Goal: Task Accomplishment & Management: Manage account settings

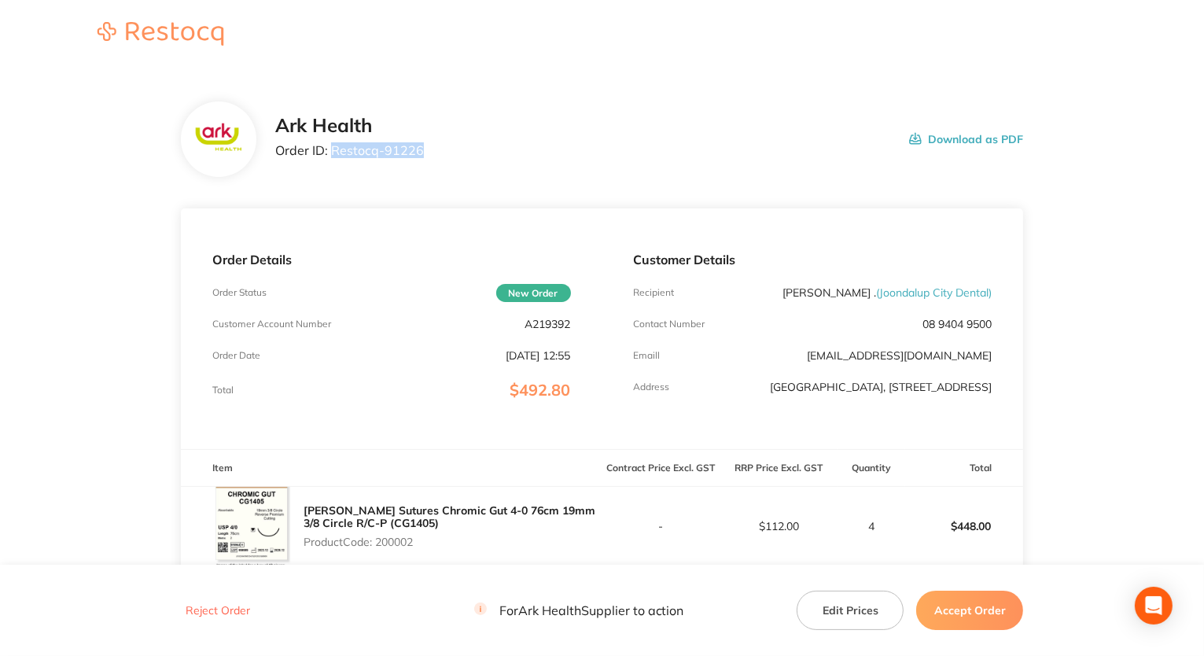
drag, startPoint x: 330, startPoint y: 149, endPoint x: 427, endPoint y: 151, distance: 96.8
click at [427, 151] on div "Ark Health Order ID: Restocq- 91226 Download as PDF" at bounding box center [649, 139] width 749 height 49
copy p "Restocq- 91226"
drag, startPoint x: 522, startPoint y: 324, endPoint x: 574, endPoint y: 326, distance: 51.9
click at [598, 323] on div "Order Details Order Status New Order Customer Account Number A219392 Order Date…" at bounding box center [392, 328] width 422 height 241
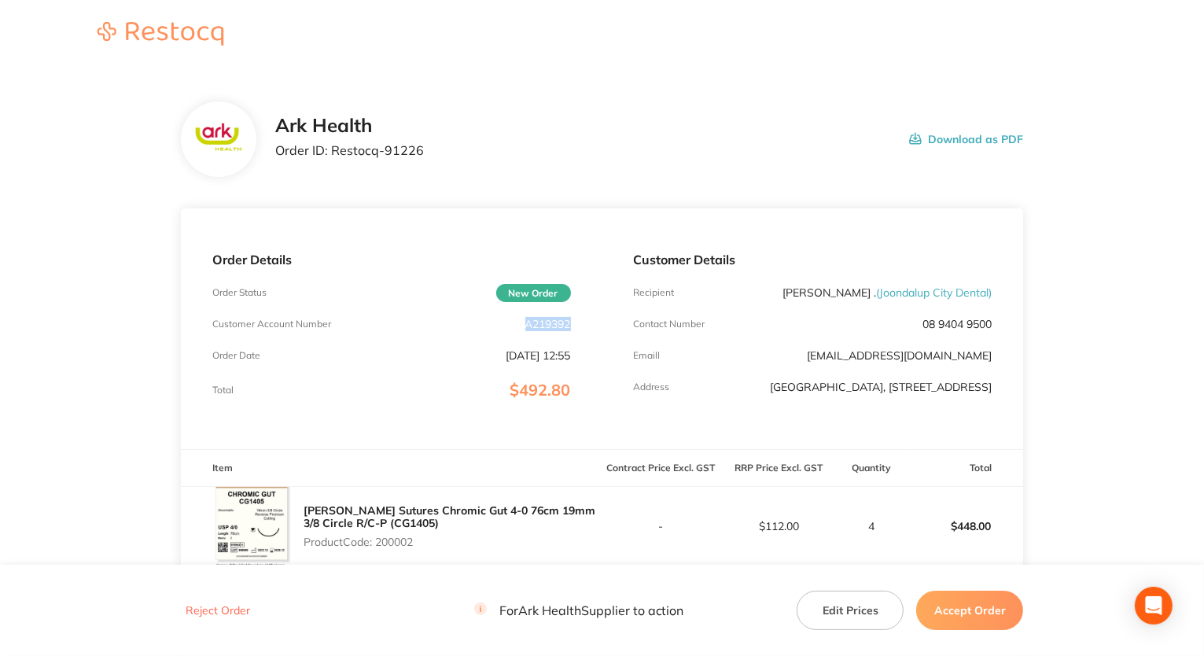
copy p "A219392"
drag, startPoint x: 333, startPoint y: 147, endPoint x: 426, endPoint y: 149, distance: 92.8
click at [426, 149] on div "Ark Health Order ID: Restocq- 91226 Download as PDF" at bounding box center [649, 139] width 749 height 49
copy p "Restocq- 91226"
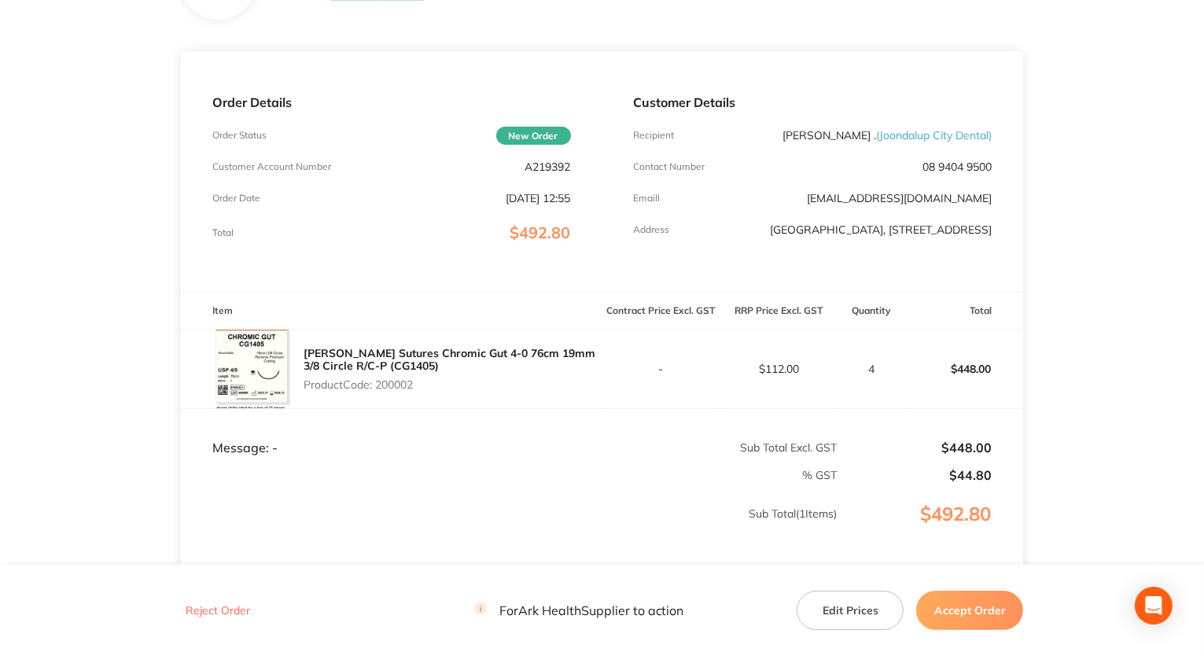
drag, startPoint x: 381, startPoint y: 391, endPoint x: 428, endPoint y: 390, distance: 47.2
click at [428, 390] on p "Product Code: 200002" at bounding box center [453, 384] width 299 height 13
drag, startPoint x: 376, startPoint y: 390, endPoint x: 422, endPoint y: 390, distance: 45.6
click at [422, 390] on p "Product Code: 200002" at bounding box center [453, 384] width 299 height 13
copy p "200002"
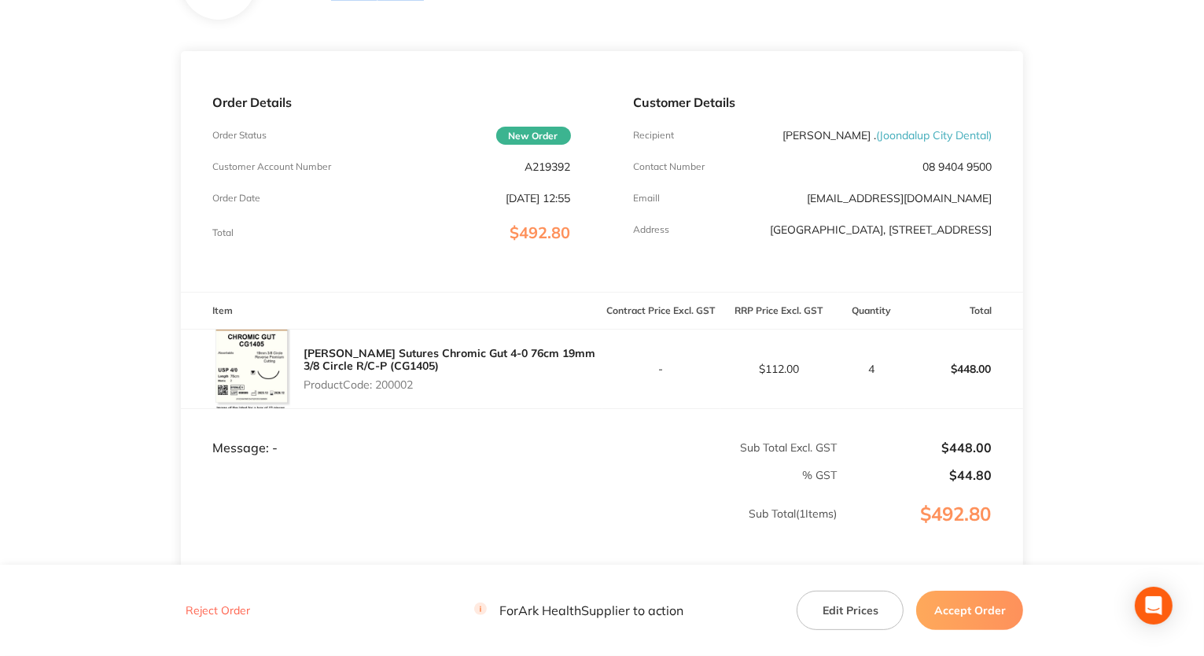
click at [981, 611] on button "Accept Order" at bounding box center [969, 610] width 107 height 39
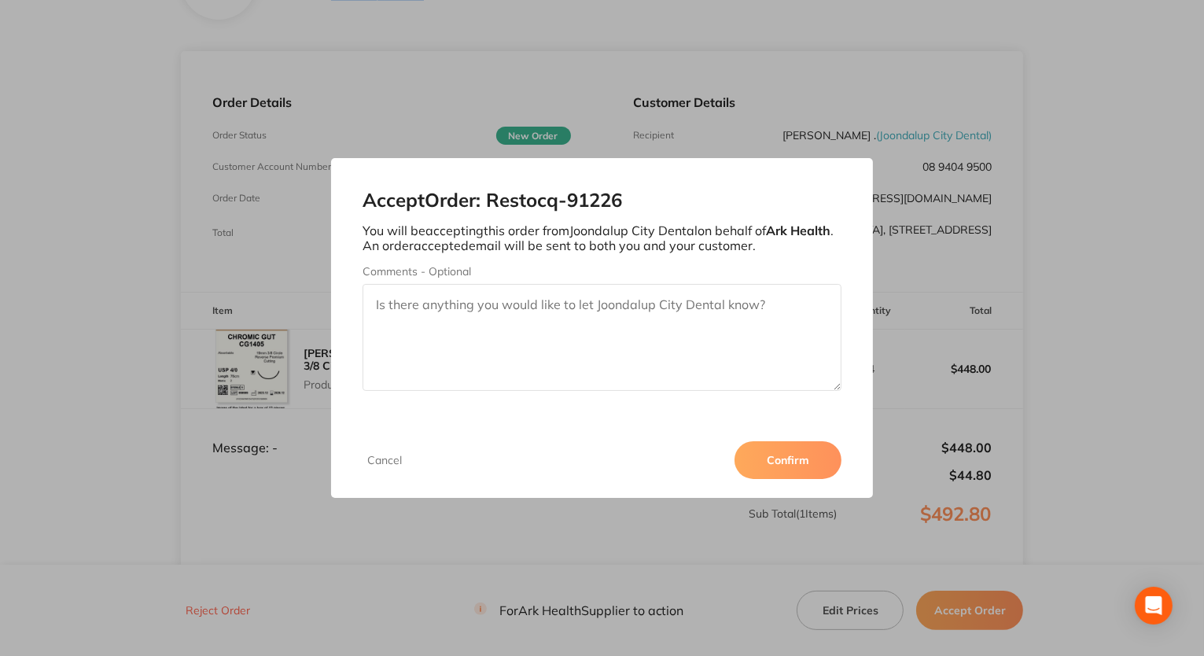
click at [790, 462] on button "Confirm" at bounding box center [788, 460] width 107 height 38
